Goal: Task Accomplishment & Management: Use online tool/utility

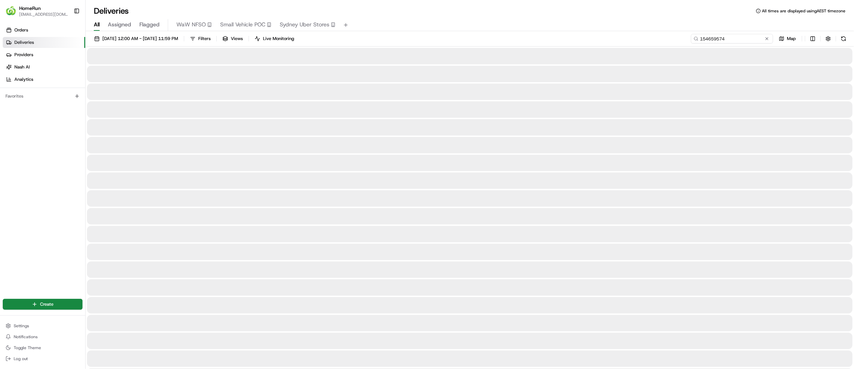
drag, startPoint x: 750, startPoint y: 40, endPoint x: 563, endPoint y: 39, distance: 186.3
click at [563, 39] on div "[DATE] 12:00 AM - [DATE] 11:59 PM Filters Views Live Monitoring 154659574 Map" at bounding box center [470, 40] width 768 height 13
paste input "265951481"
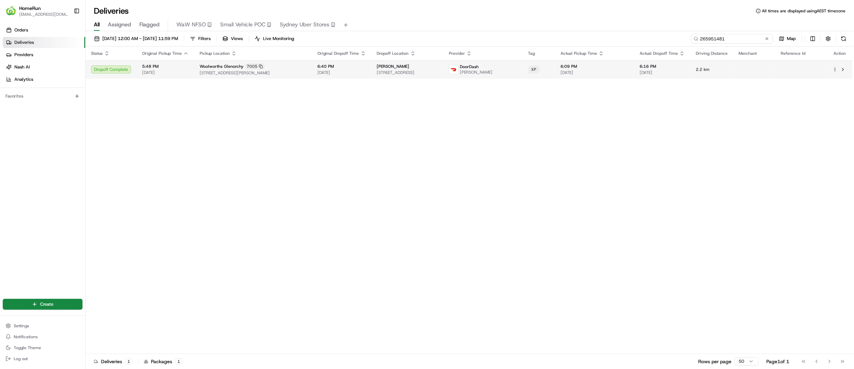
type input "265951481"
click at [393, 64] on span "[PERSON_NAME]" at bounding box center [393, 66] width 33 height 5
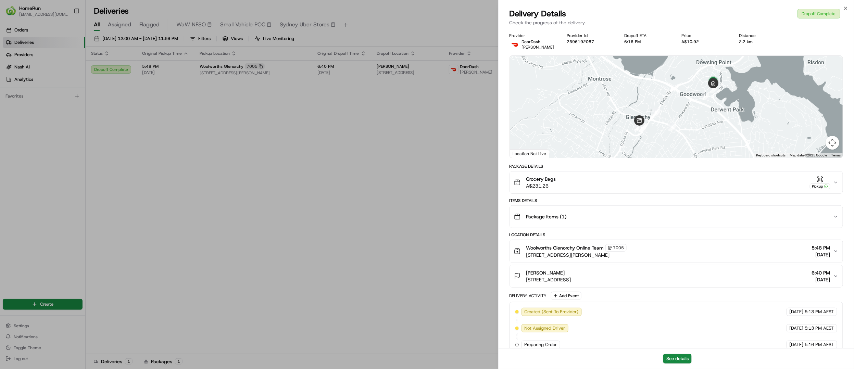
click at [834, 178] on button "Grocery Bags A$231.26 Pickup" at bounding box center [676, 183] width 333 height 22
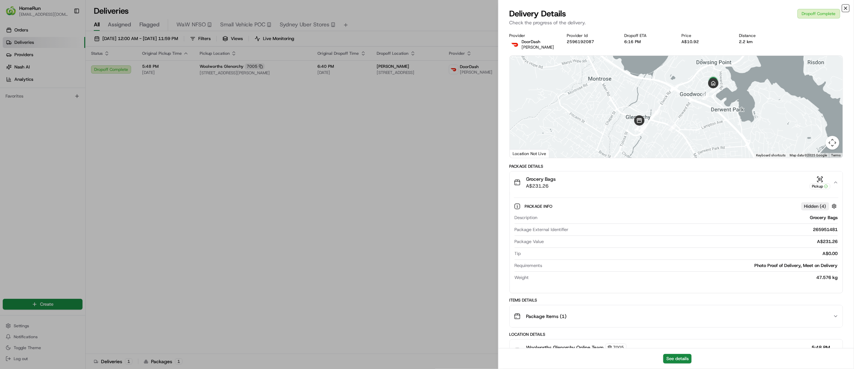
click at [848, 8] on icon "button" at bounding box center [845, 7] width 5 height 5
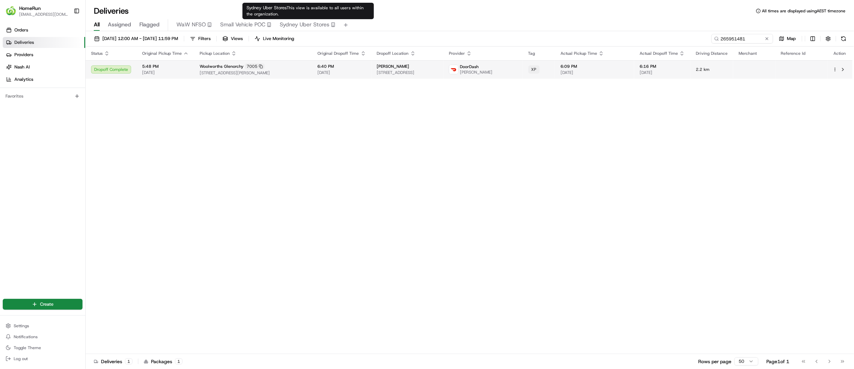
click at [599, 75] on span "[DATE]" at bounding box center [595, 72] width 68 height 5
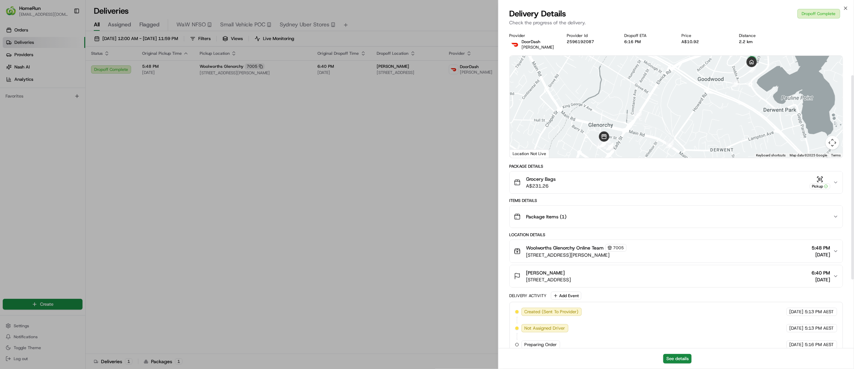
scroll to position [179, 0]
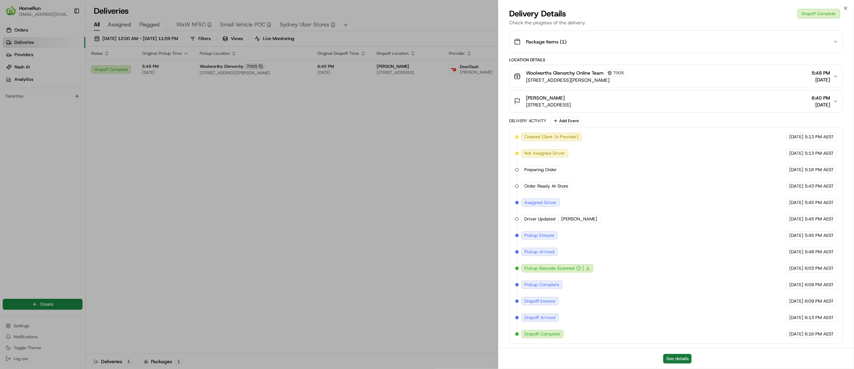
click at [676, 355] on button "See details" at bounding box center [677, 359] width 28 height 10
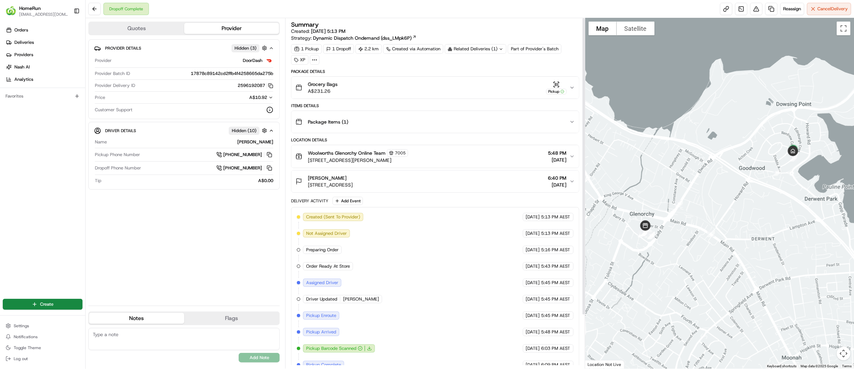
click at [573, 95] on button "Grocery Bags A$231.26 Pickup" at bounding box center [434, 88] width 287 height 22
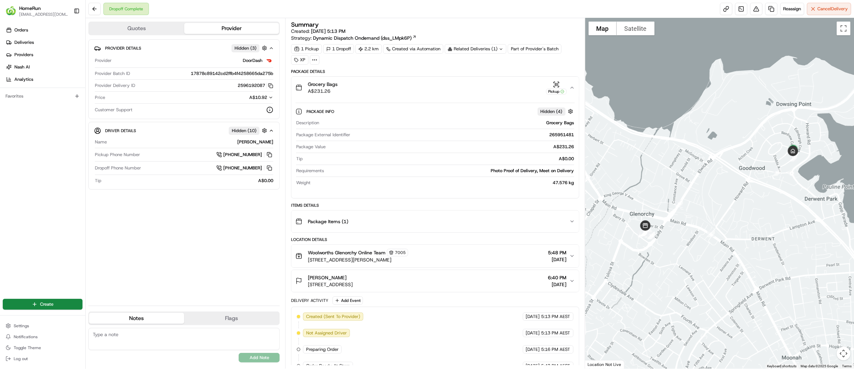
click at [573, 95] on button "Grocery Bags A$231.26 Pickup" at bounding box center [434, 88] width 287 height 22
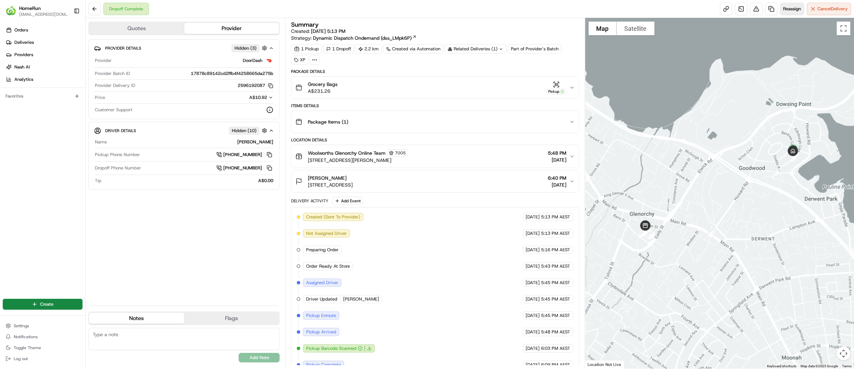
click at [788, 7] on span "Reassign" at bounding box center [793, 9] width 18 height 6
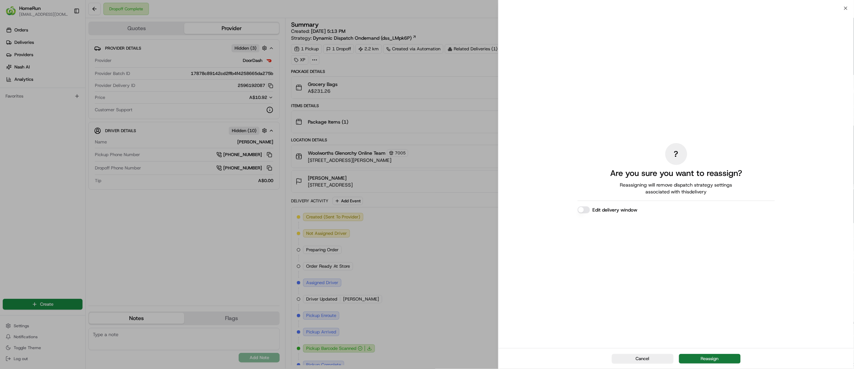
click at [698, 355] on button "Reassign" at bounding box center [710, 359] width 62 height 10
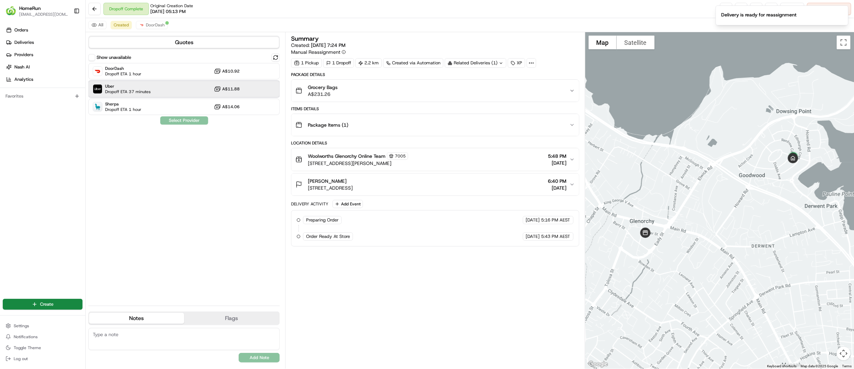
click at [146, 89] on span "Uber" at bounding box center [128, 86] width 46 height 5
click at [179, 120] on button "Assign Provider" at bounding box center [184, 120] width 49 height 8
